Goal: Check status: Check status

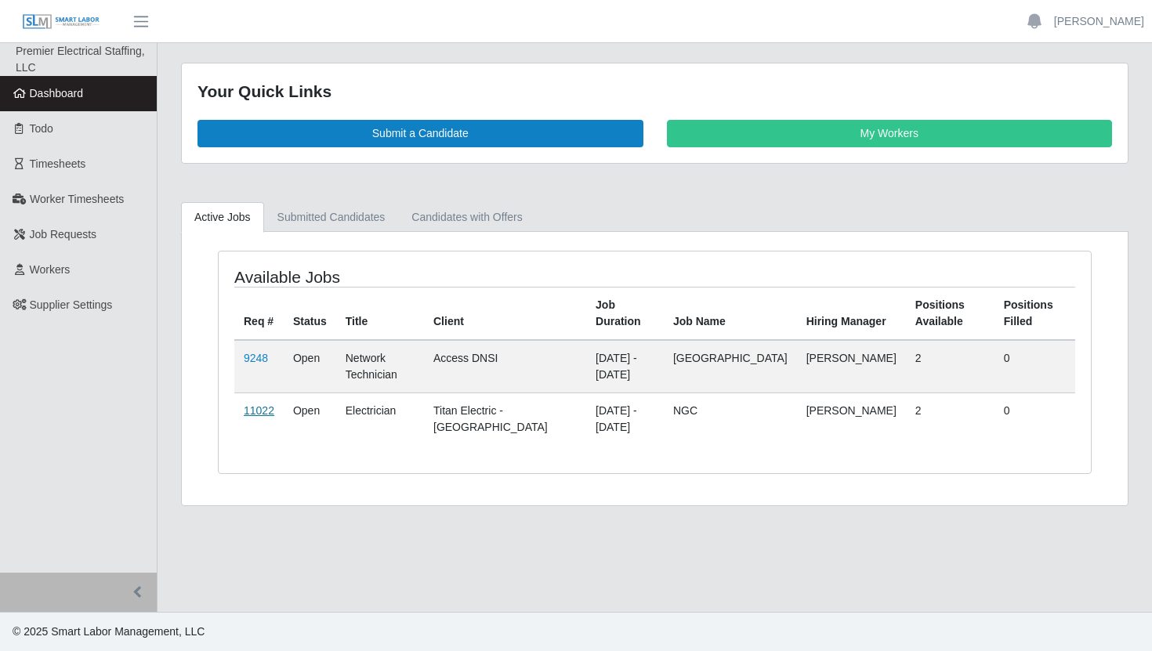
click at [256, 413] on link "11022" at bounding box center [259, 410] width 31 height 13
click at [248, 348] on td "9248" at bounding box center [258, 366] width 49 height 53
click at [248, 354] on link "9248" at bounding box center [256, 358] width 24 height 13
